Goal: Find specific page/section: Find specific page/section

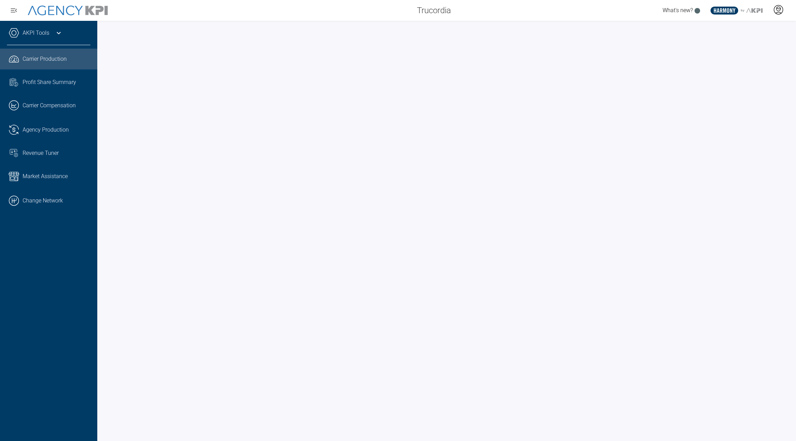
click at [774, 7] on icon at bounding box center [778, 10] width 10 height 10
click at [70, 198] on link ".cls-1{fill:none;stroke:#000;stroke-linecap:round;stroke-linejoin:round;stroke-…" at bounding box center [48, 200] width 97 height 21
click at [50, 31] on div "AKPI Tools" at bounding box center [48, 36] width 83 height 17
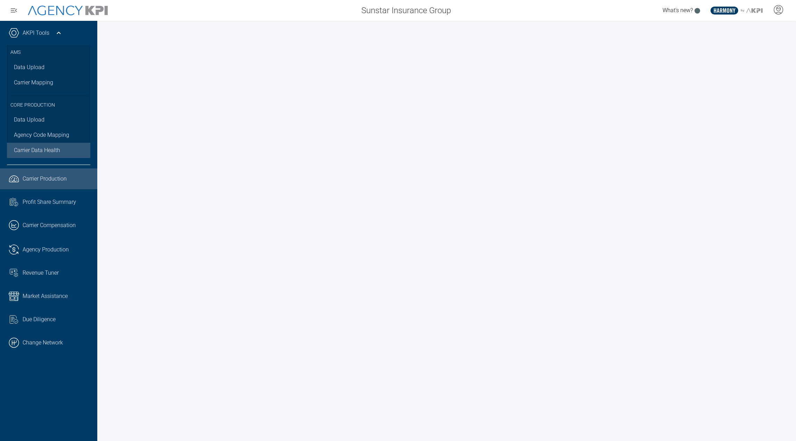
click at [45, 150] on span "Carrier Data Health" at bounding box center [37, 150] width 46 height 8
click at [44, 118] on link "Data Upload" at bounding box center [48, 119] width 83 height 15
